Goal: Information Seeking & Learning: Learn about a topic

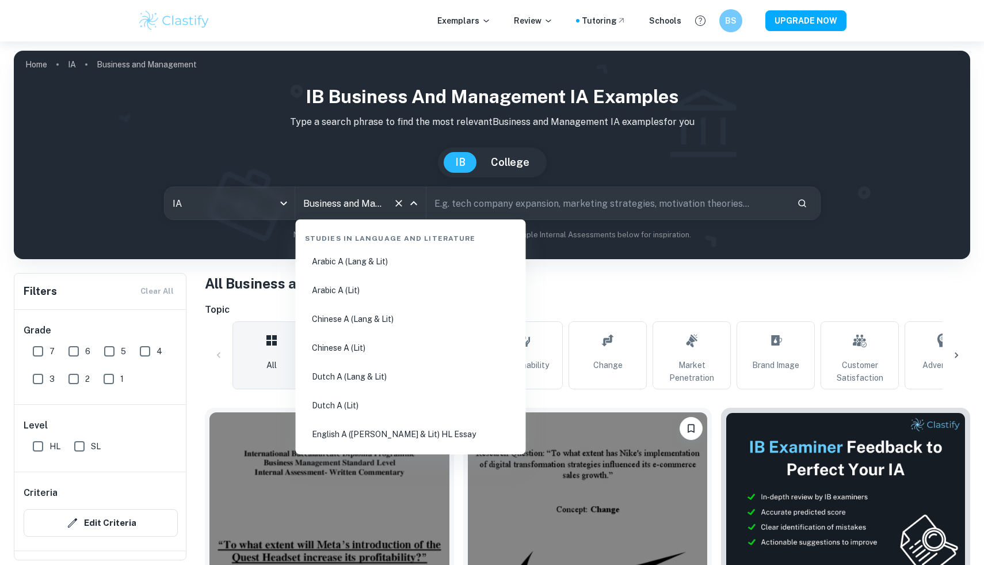
click at [351, 201] on input "Business and Management" at bounding box center [344, 203] width 88 height 22
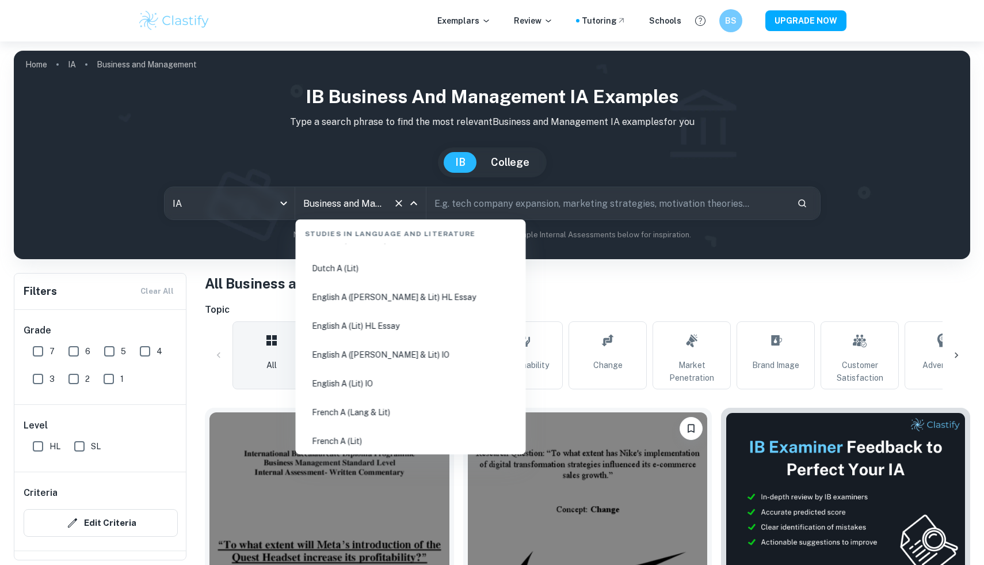
scroll to position [142, 0]
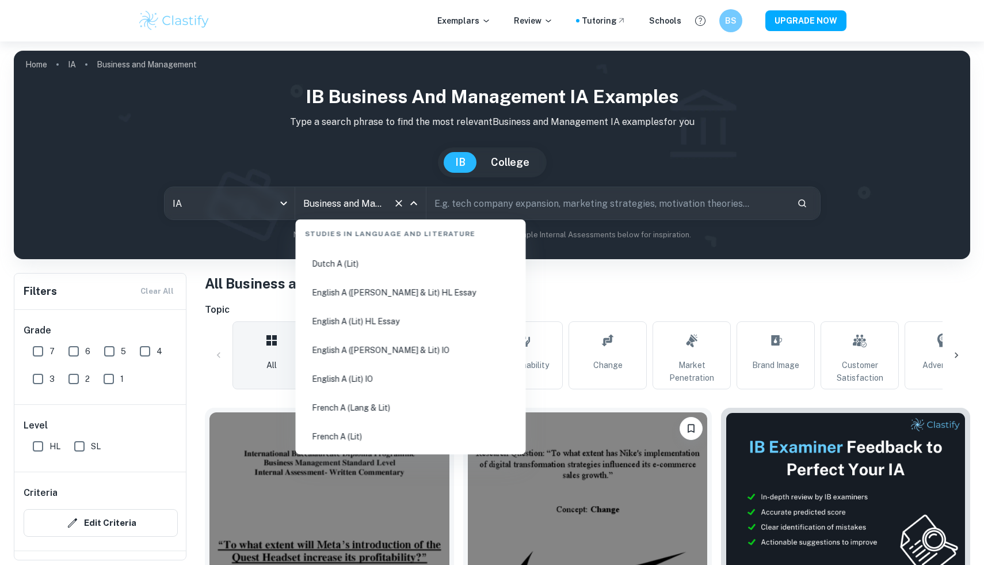
click at [399, 344] on li "English A ([PERSON_NAME] & Lit) IO" at bounding box center [410, 350] width 221 height 26
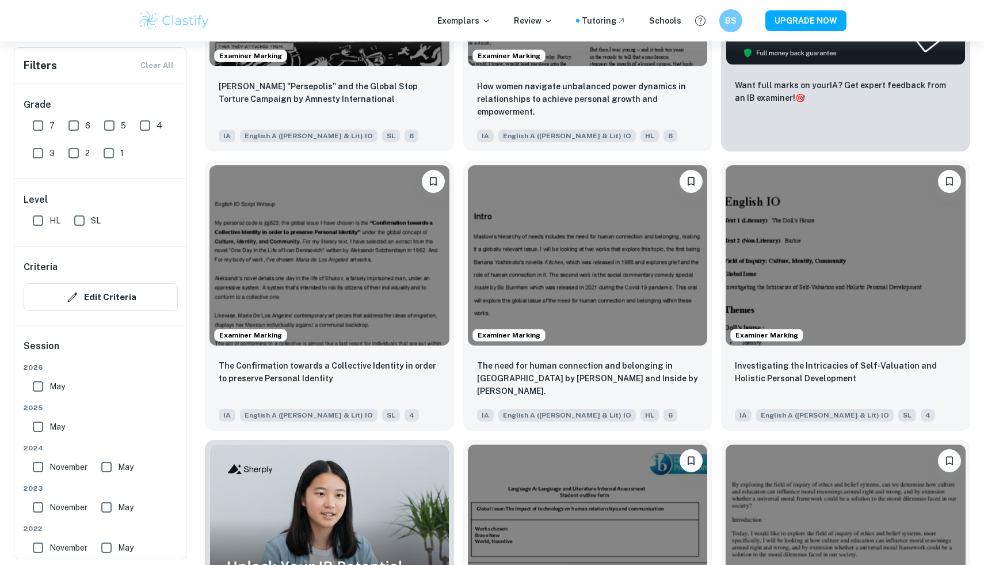
scroll to position [422, 0]
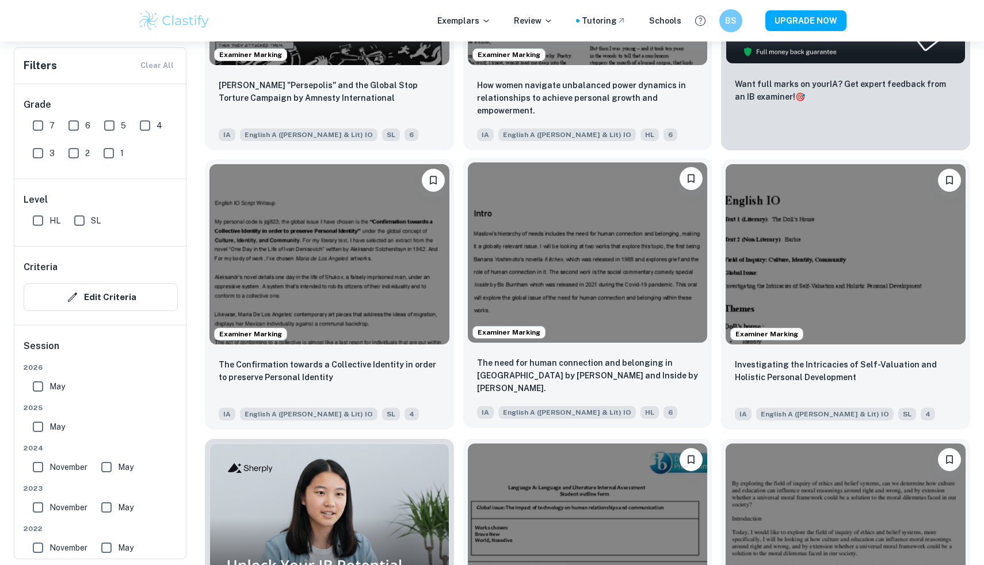
click at [589, 254] on img at bounding box center [588, 252] width 240 height 180
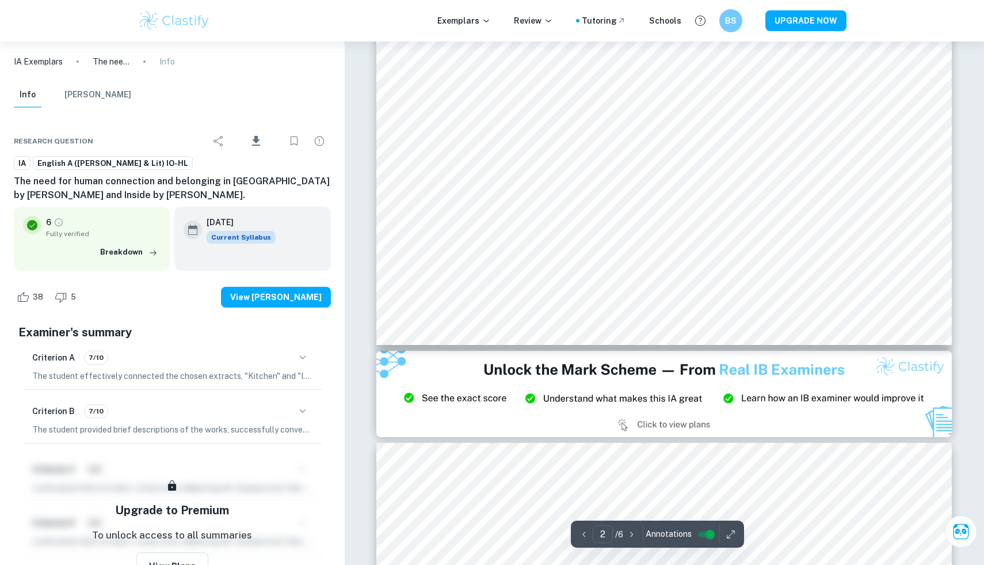
scroll to position [636, 0]
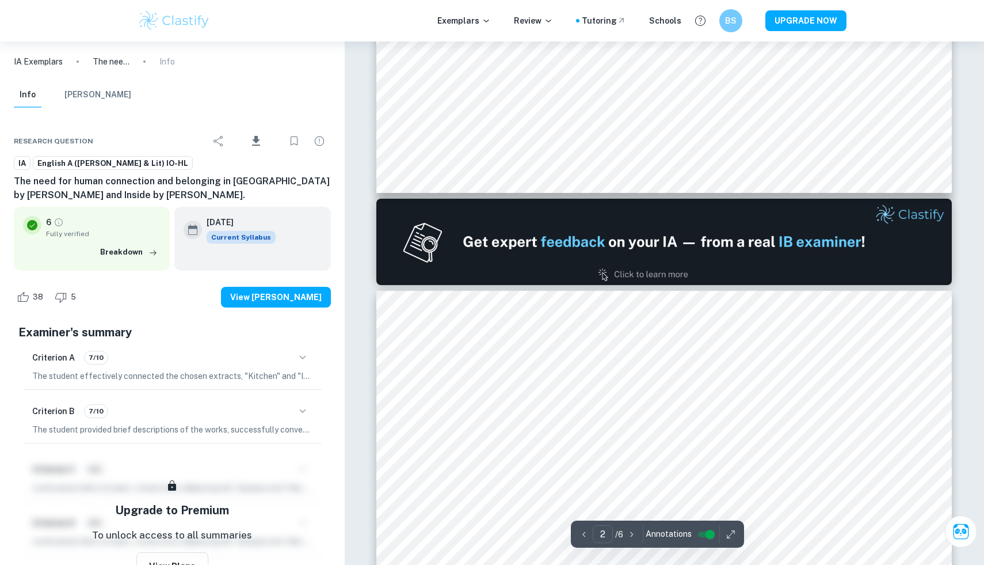
type input "1"
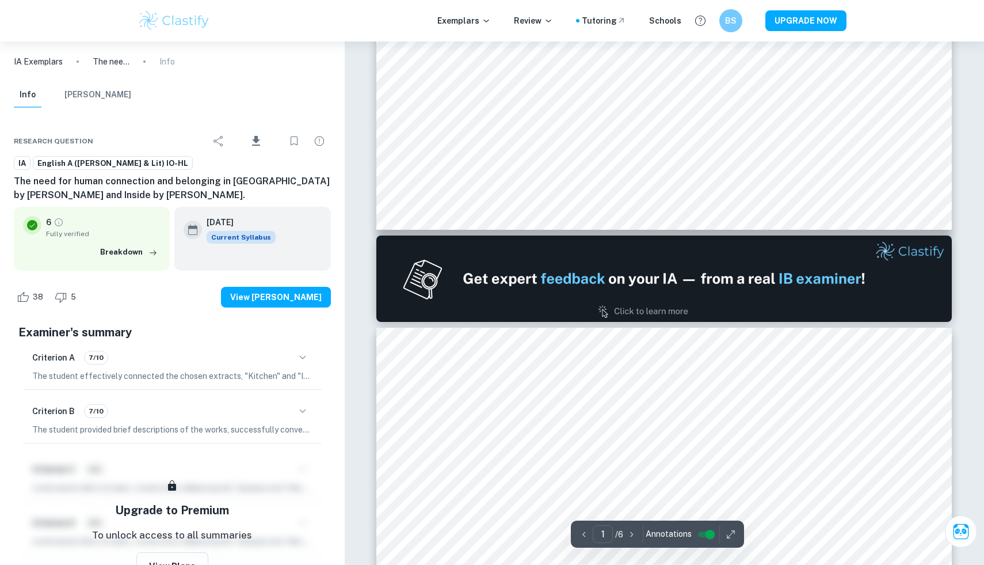
scroll to position [0, 0]
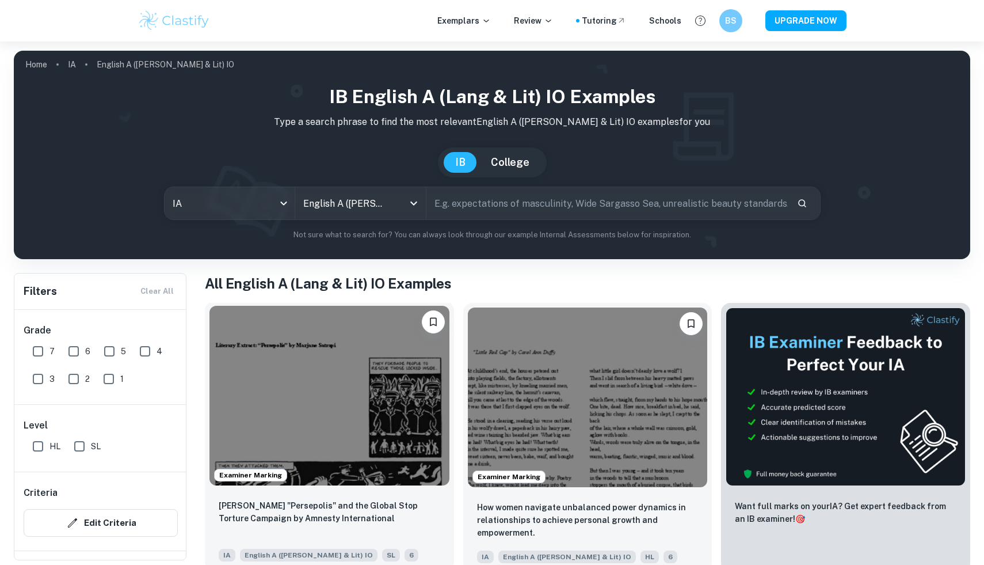
click at [315, 386] on img at bounding box center [329, 396] width 240 height 180
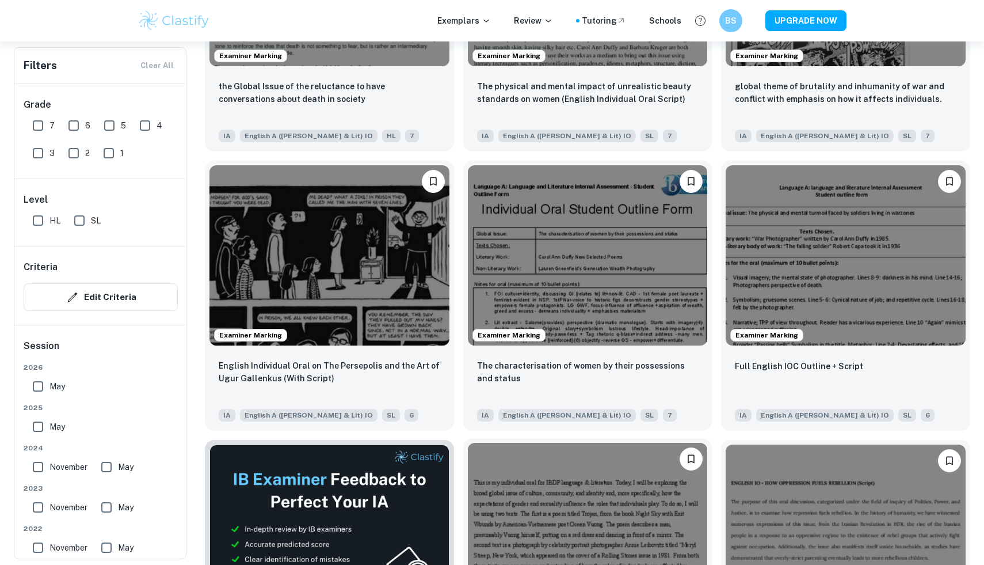
scroll to position [1431, 0]
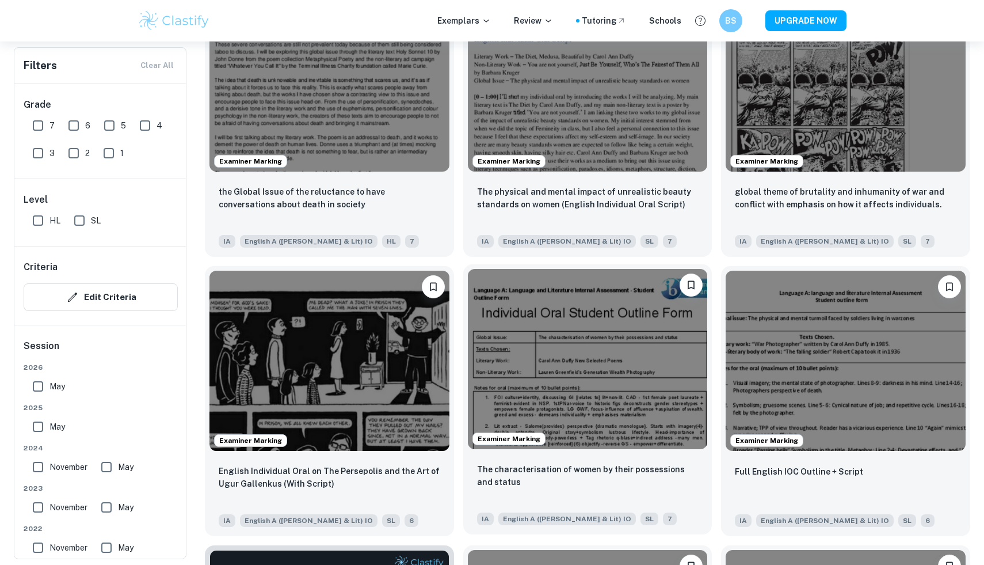
click at [595, 331] on img at bounding box center [588, 359] width 240 height 180
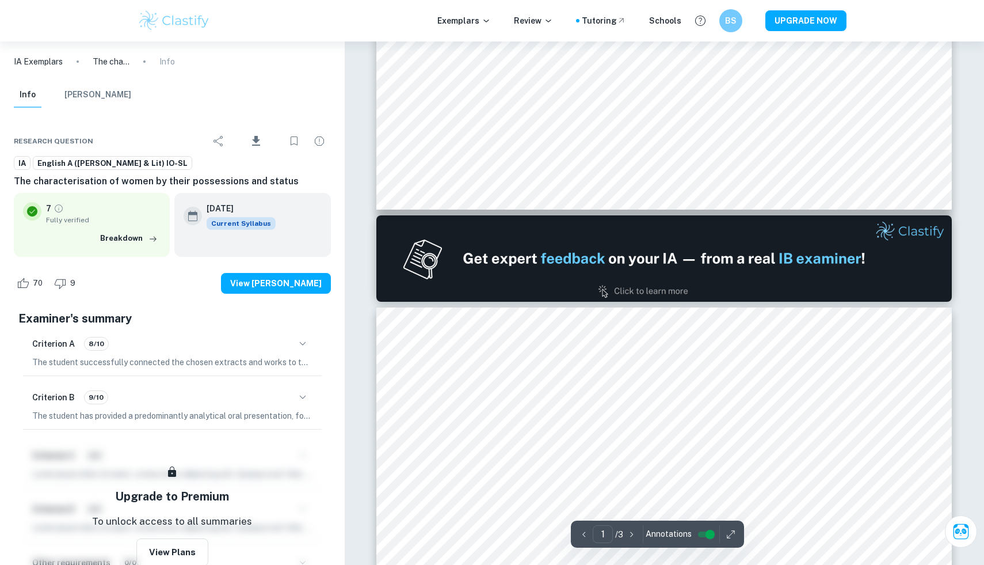
type input "2"
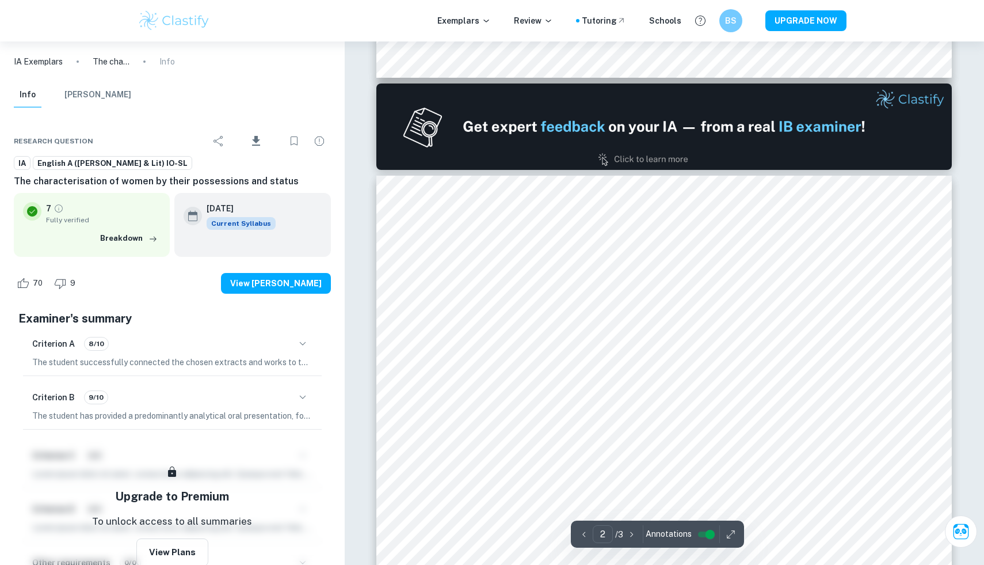
scroll to position [791, 0]
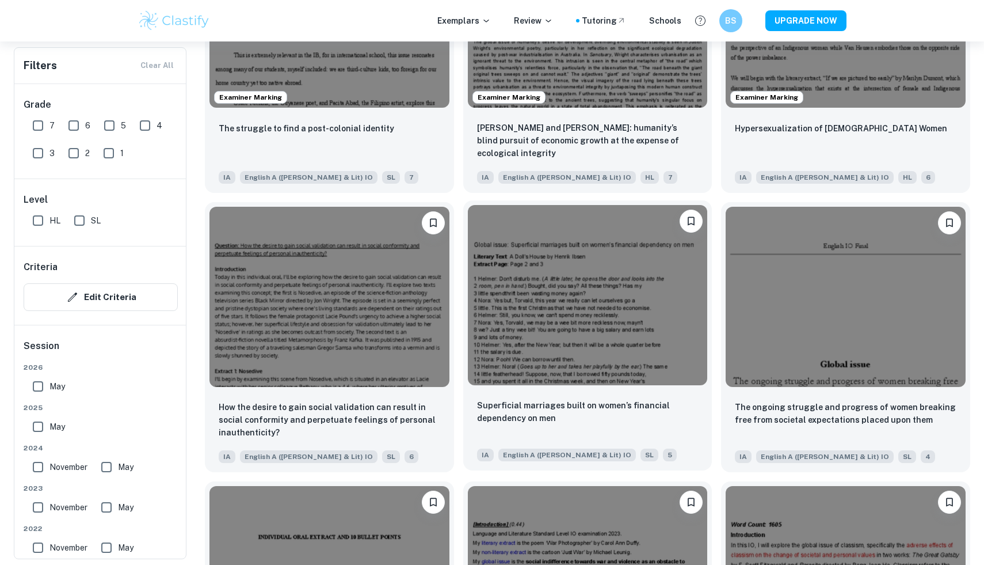
scroll to position [2610, 0]
